Goal: Navigation & Orientation: Find specific page/section

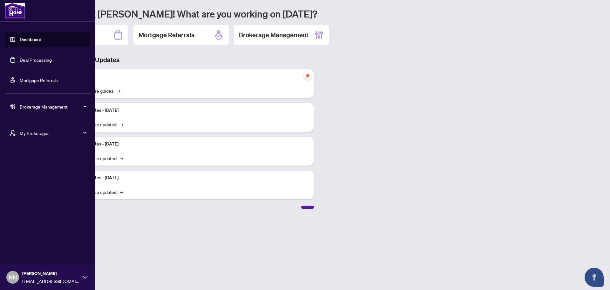
click at [20, 133] on span "My Brokerages" at bounding box center [53, 132] width 66 height 7
click at [34, 158] on span "[PERSON_NAME]" at bounding box center [49, 158] width 72 height 7
